Goal: Check status: Check status

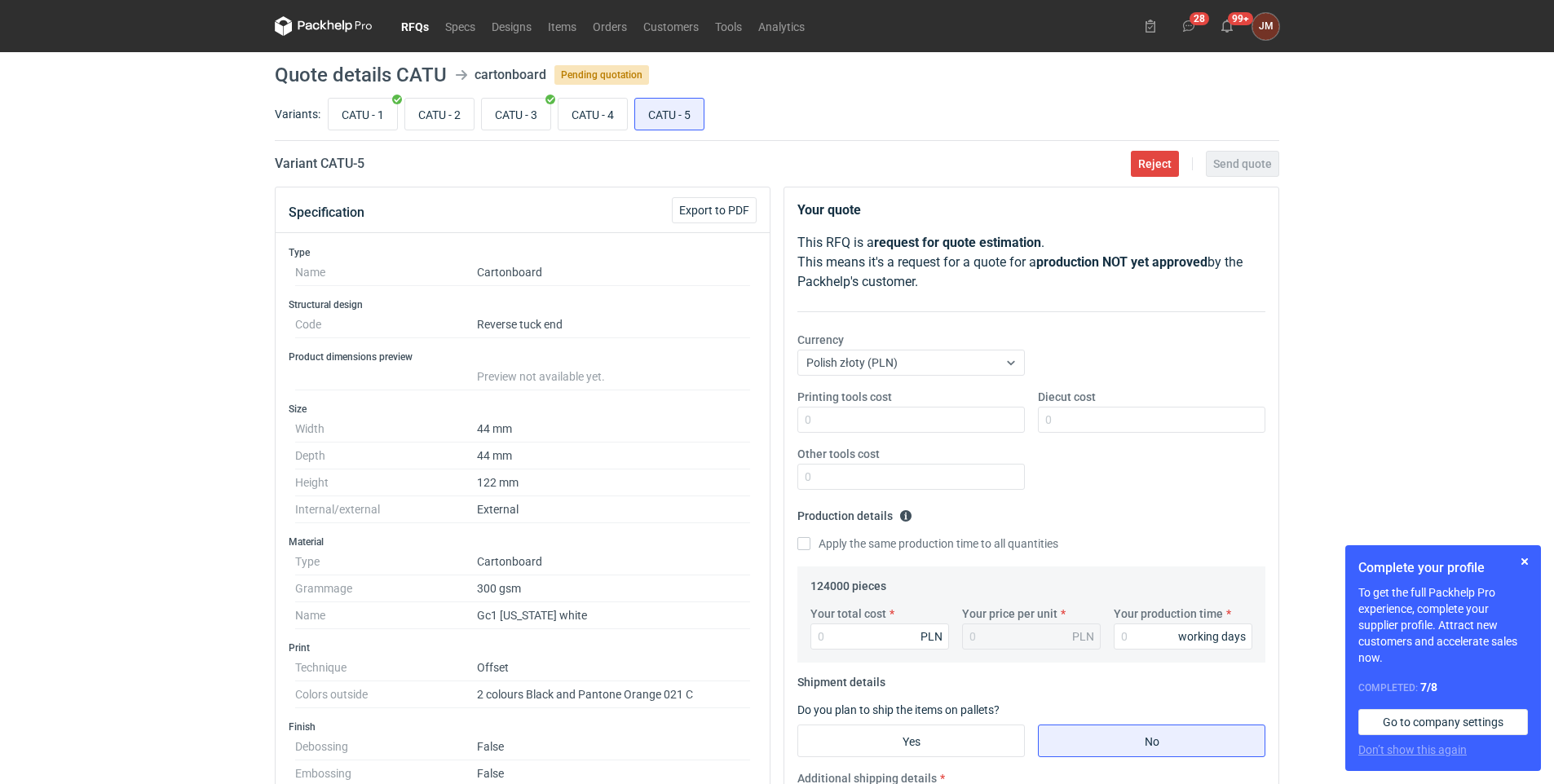
click at [9, 513] on div "RFQs Specs Designs Items Orders Customers Tools Analytics 28 99+ JM JOANNA MOCZ…" at bounding box center [777, 392] width 1554 height 784
click at [16, 500] on div "RFQs Specs Designs Items Orders Customers Tools Analytics 28 99+ JM JOANNA MOCZ…" at bounding box center [777, 392] width 1554 height 784
click at [1526, 561] on button "button" at bounding box center [1524, 561] width 20 height 20
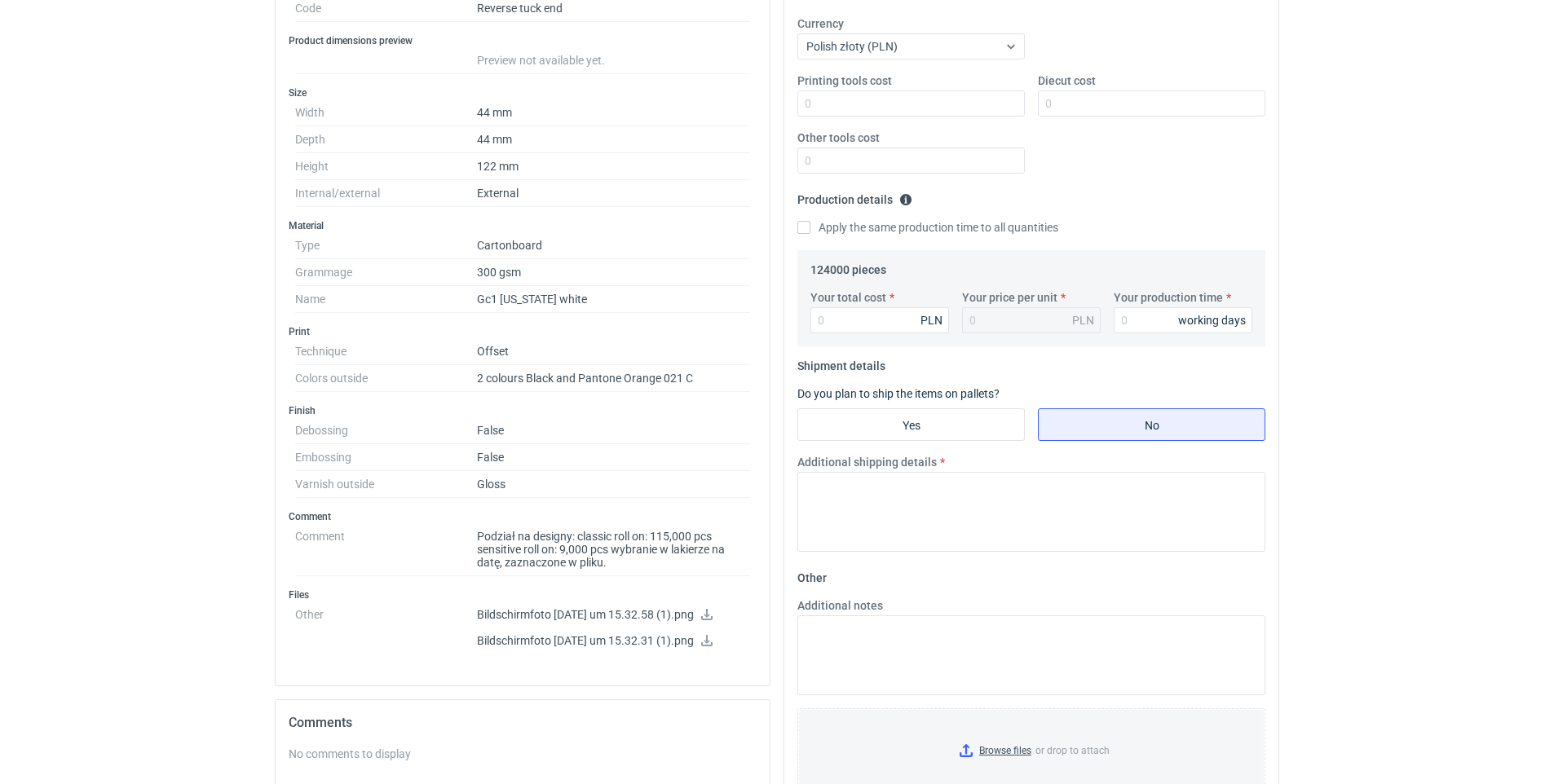
scroll to position [317, 0]
click at [713, 610] on icon at bounding box center [707, 614] width 13 height 11
click at [1520, 115] on div "RFQs Specs Designs Items Orders Customers Tools Analytics 28 99+ JM JOANNA MOCZ…" at bounding box center [777, 75] width 1554 height 784
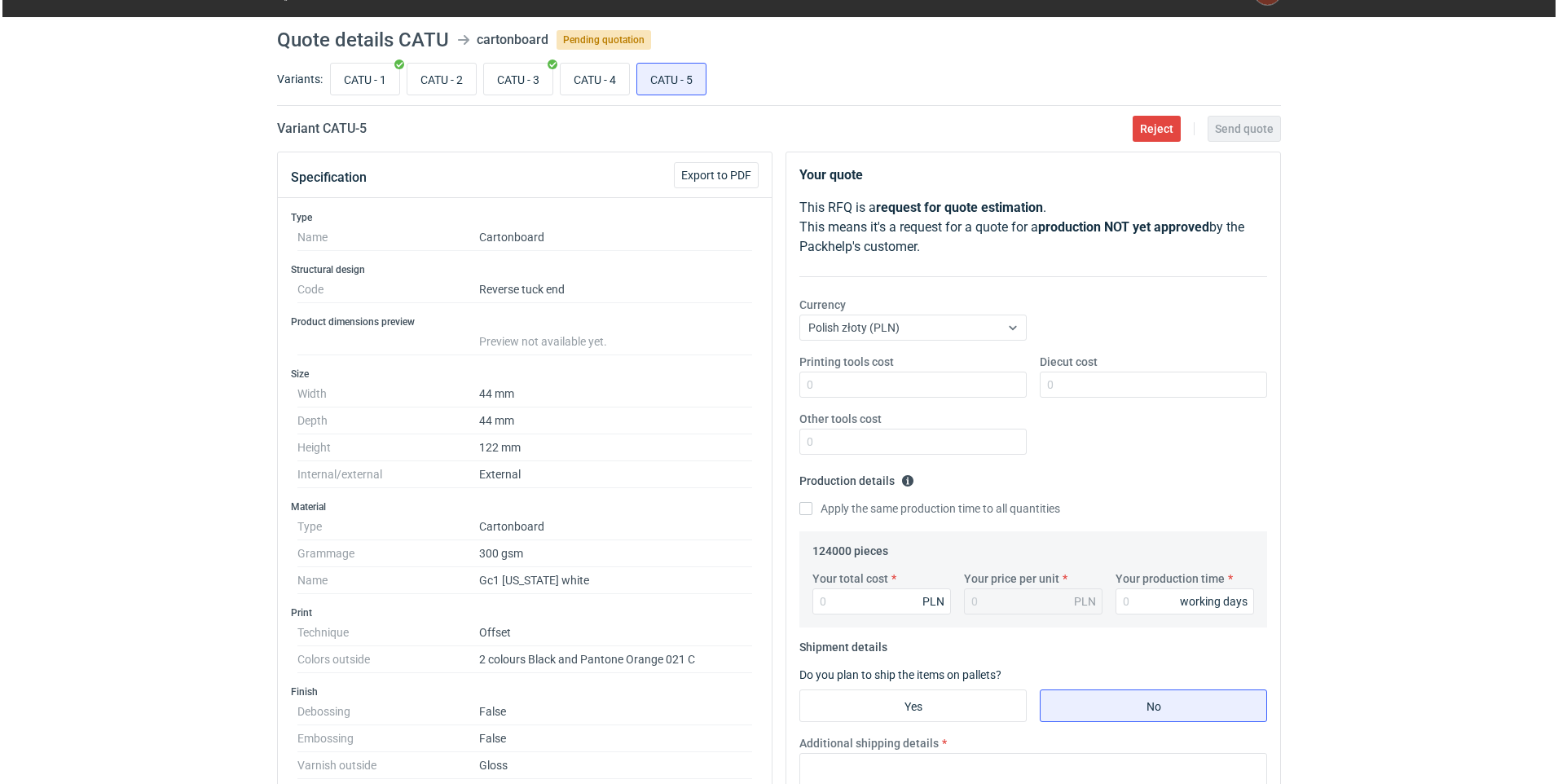
scroll to position [0, 0]
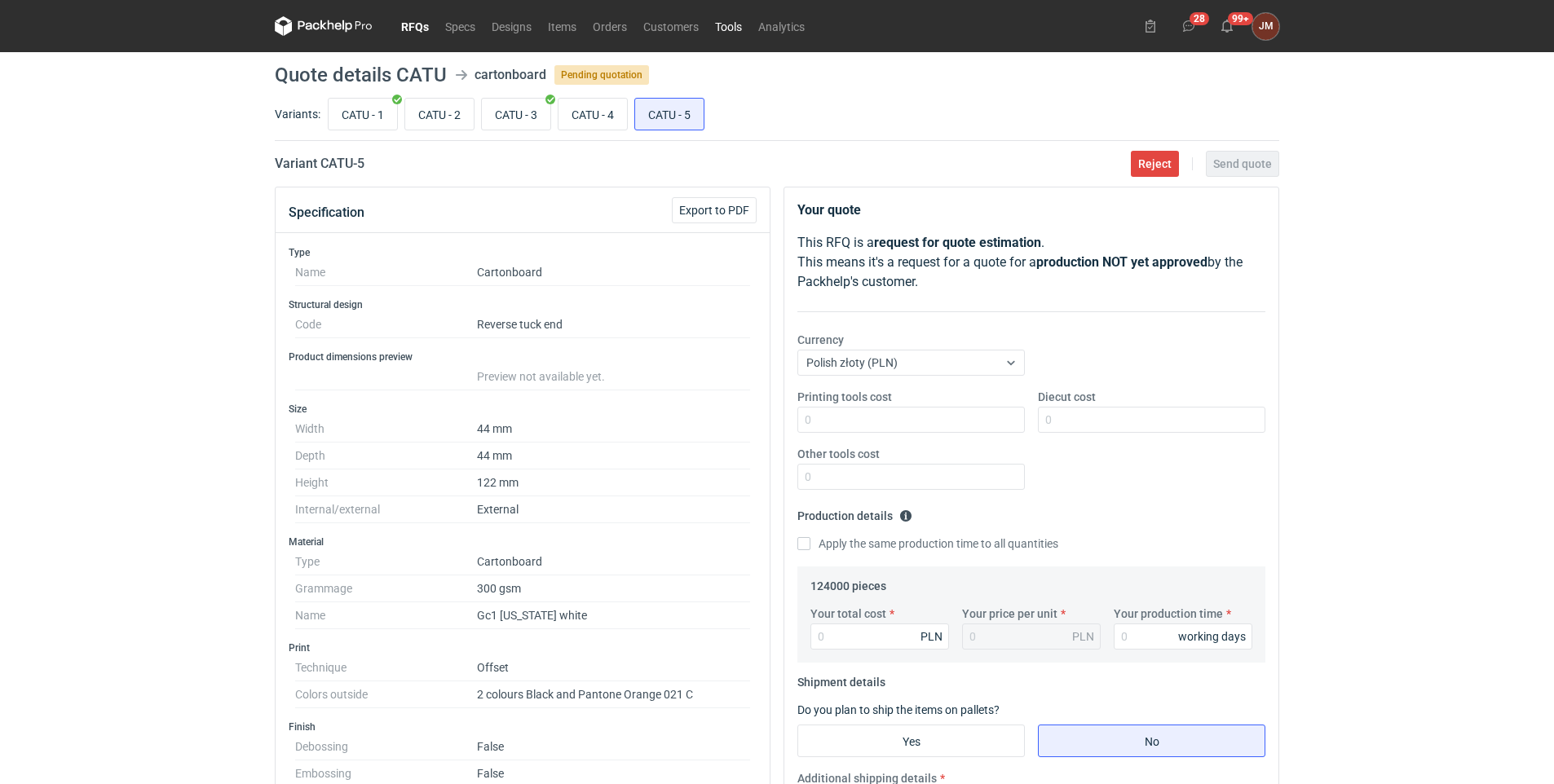
click at [735, 22] on link "Tools" at bounding box center [728, 25] width 43 height 20
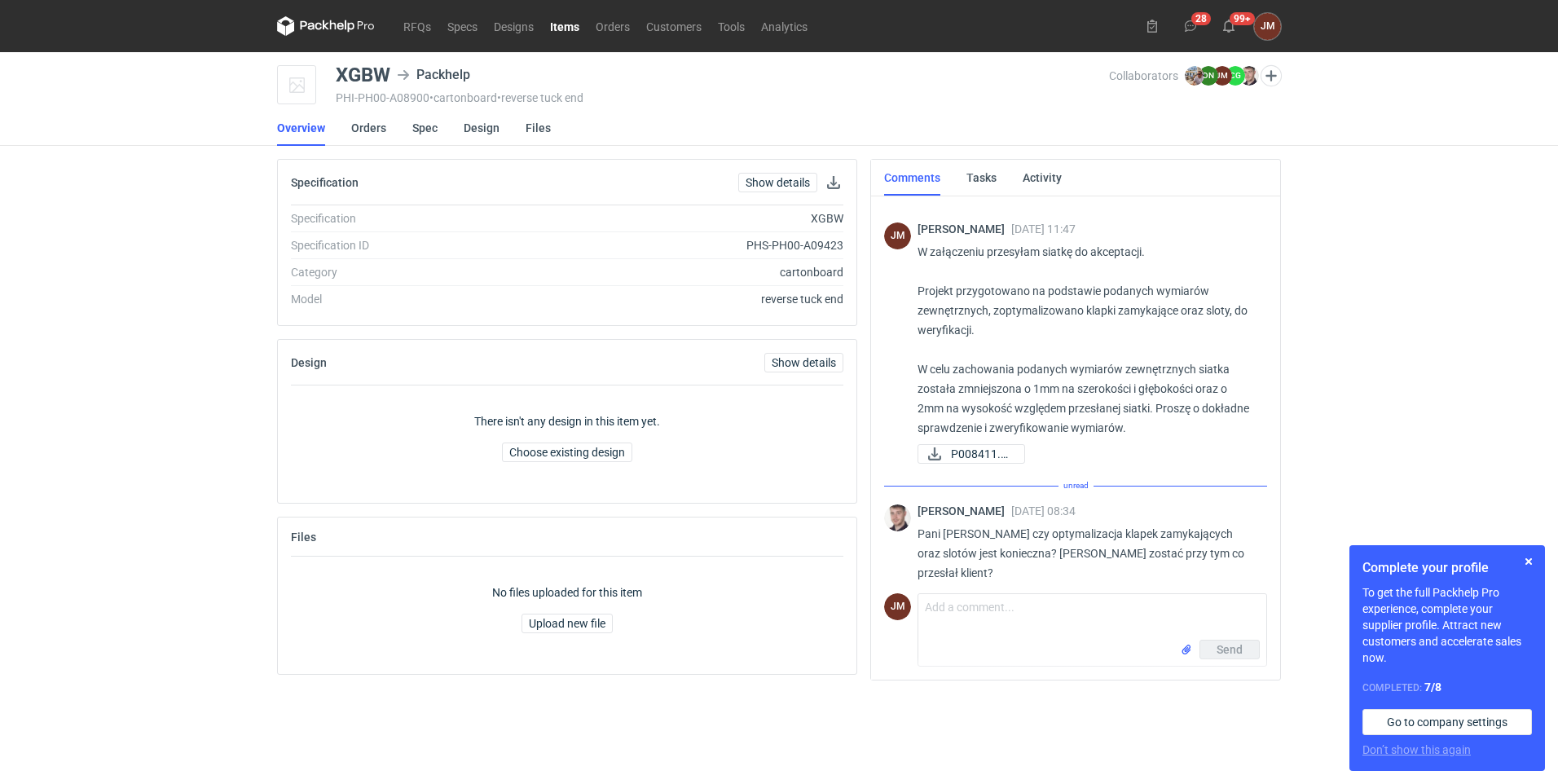
scroll to position [247, 0]
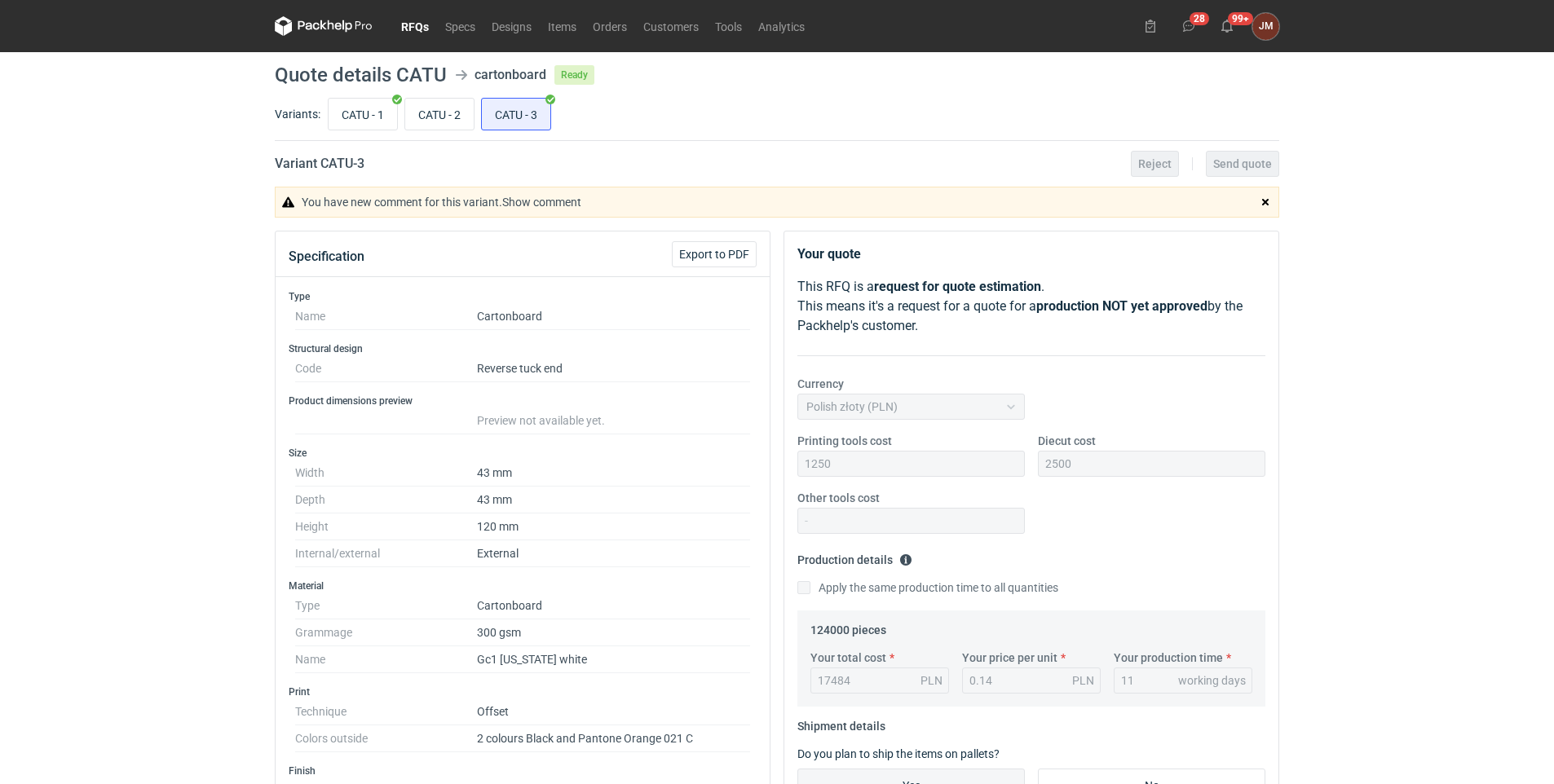
click at [415, 21] on link "RFQs" at bounding box center [415, 25] width 44 height 20
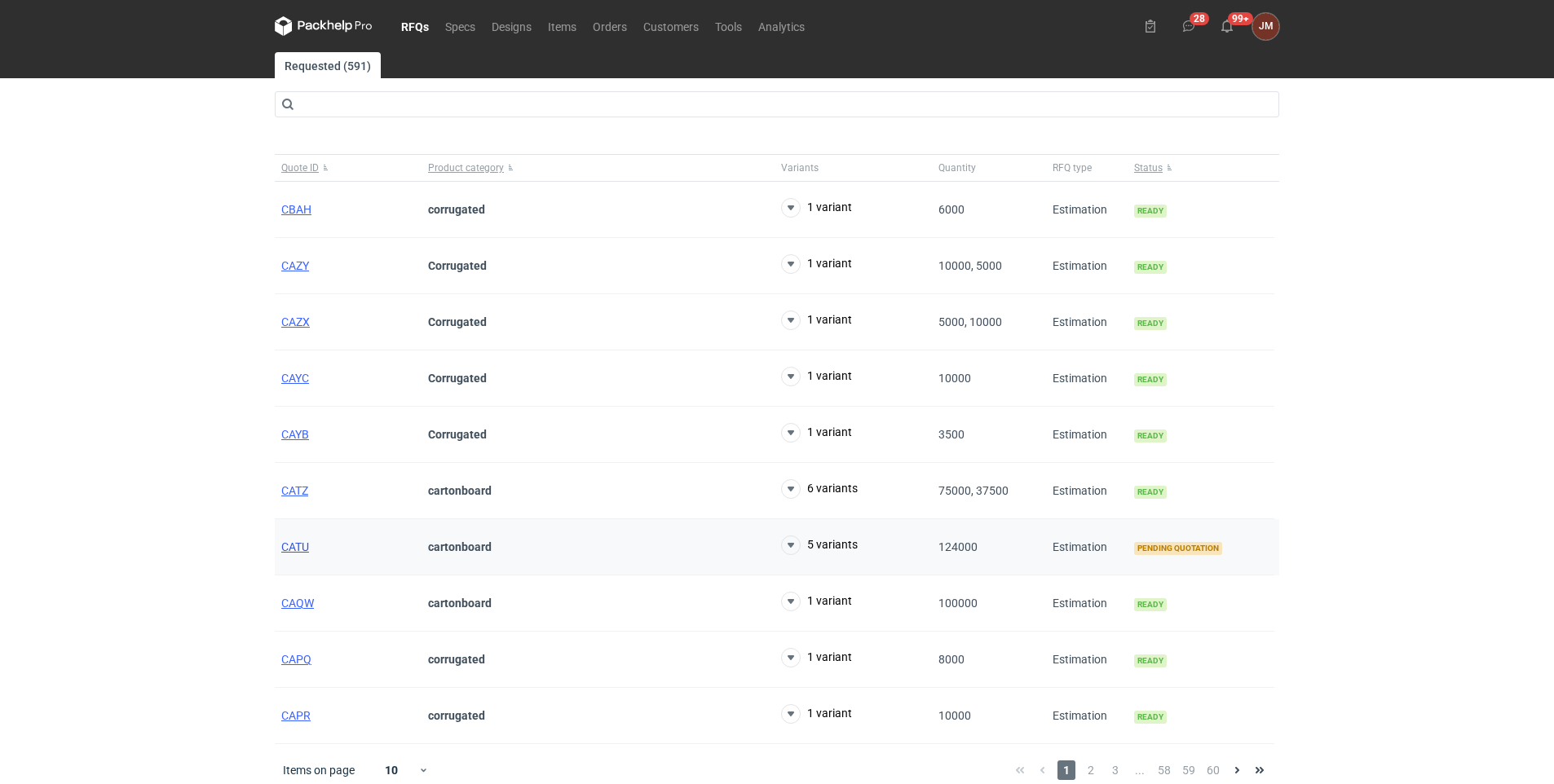
click at [290, 549] on span "CATU" at bounding box center [295, 546] width 28 height 13
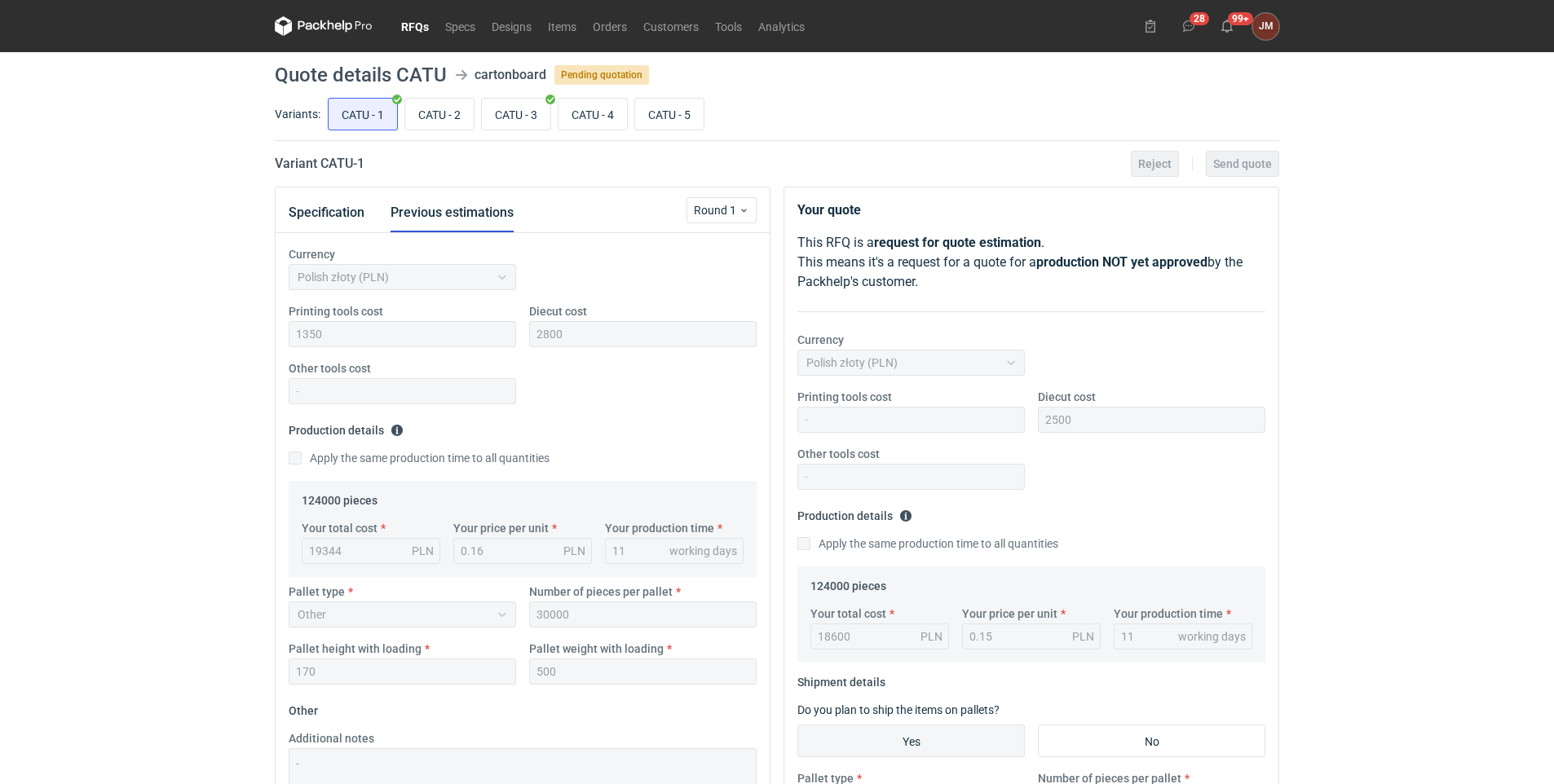
scroll to position [142, 0]
click at [585, 113] on input "CATU - 4" at bounding box center [592, 113] width 68 height 31
radio input "true"
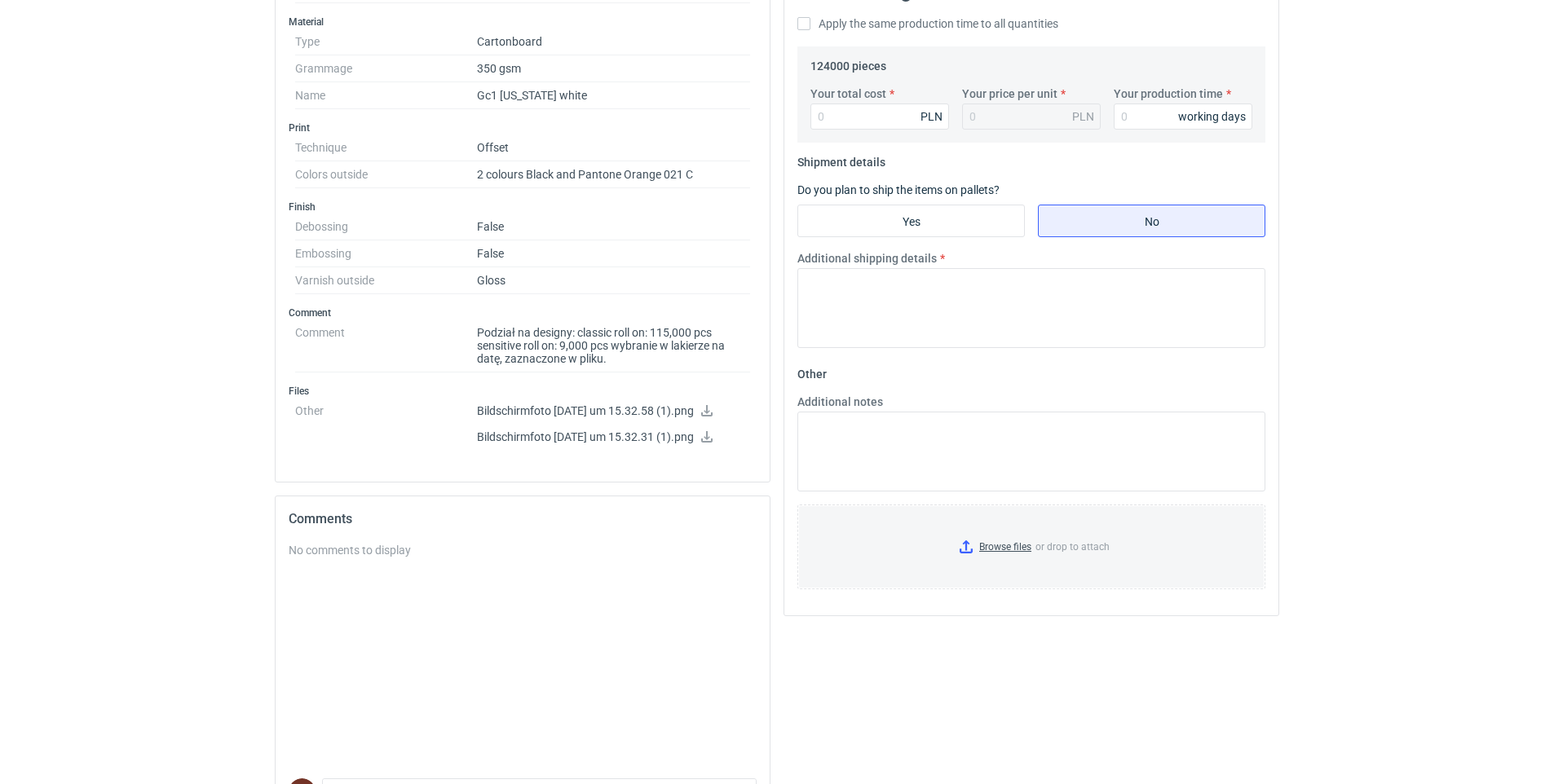
scroll to position [550, 0]
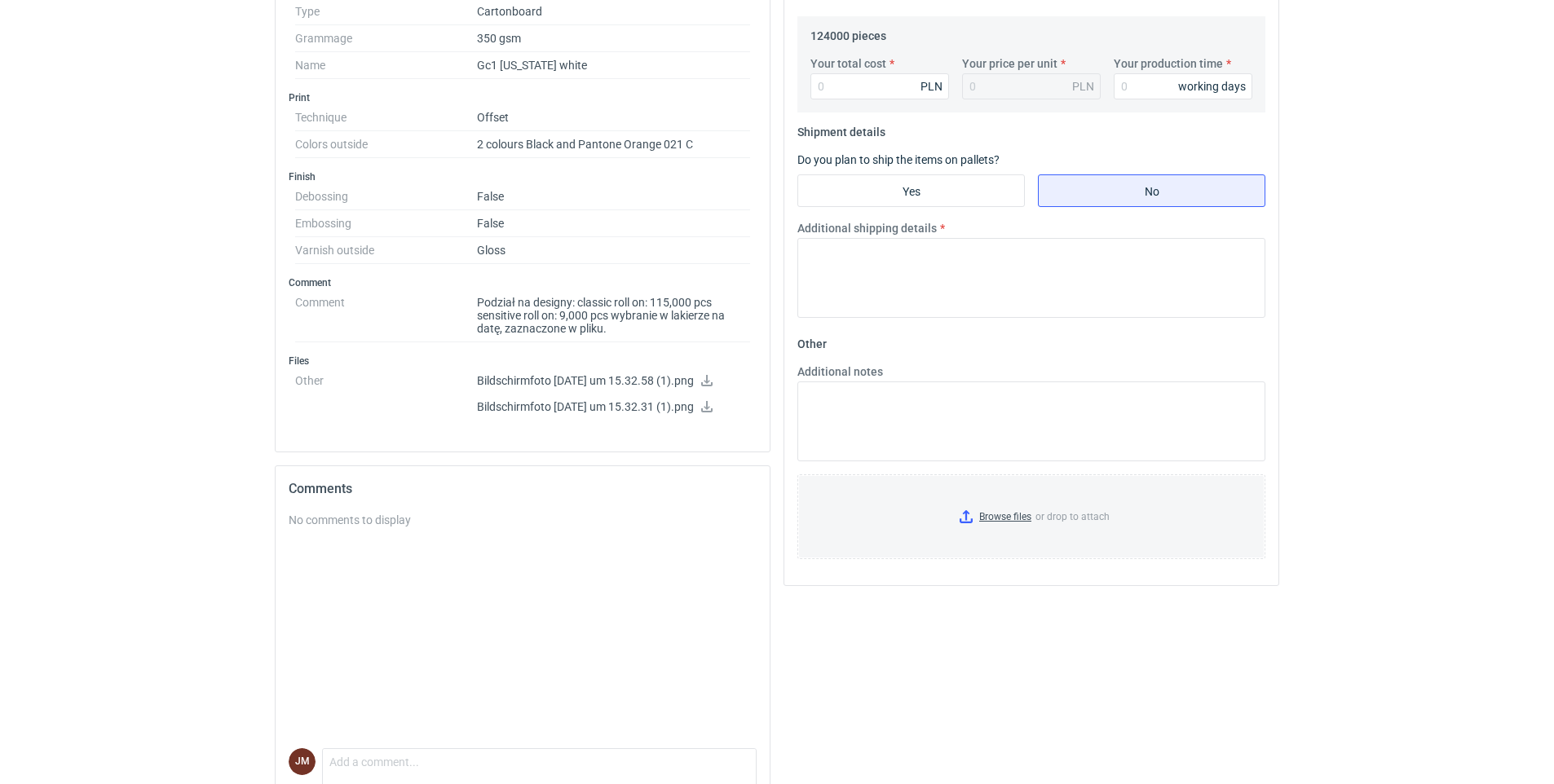
click at [699, 378] on p "Bildschirmfoto [DATE] um 15.32.58 (1).png" at bounding box center [613, 382] width 273 height 15
click at [713, 407] on icon at bounding box center [707, 406] width 13 height 11
